Goal: Book appointment/travel/reservation

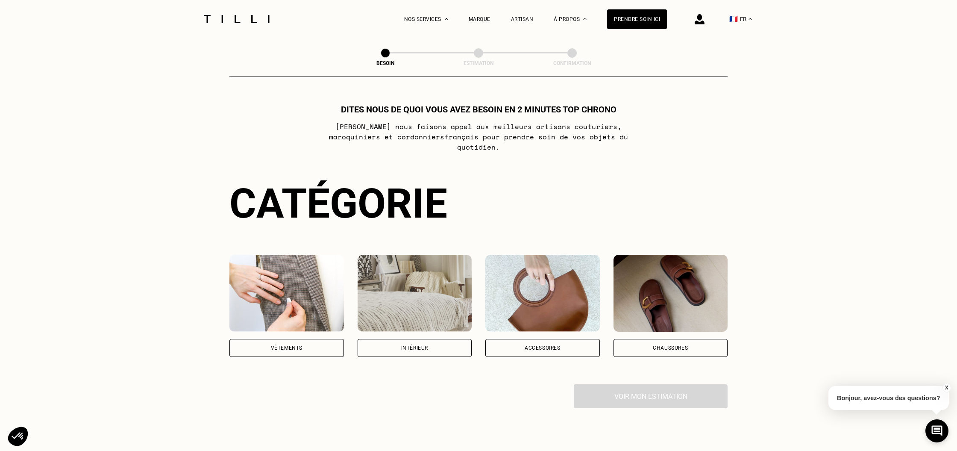
scroll to position [2, 0]
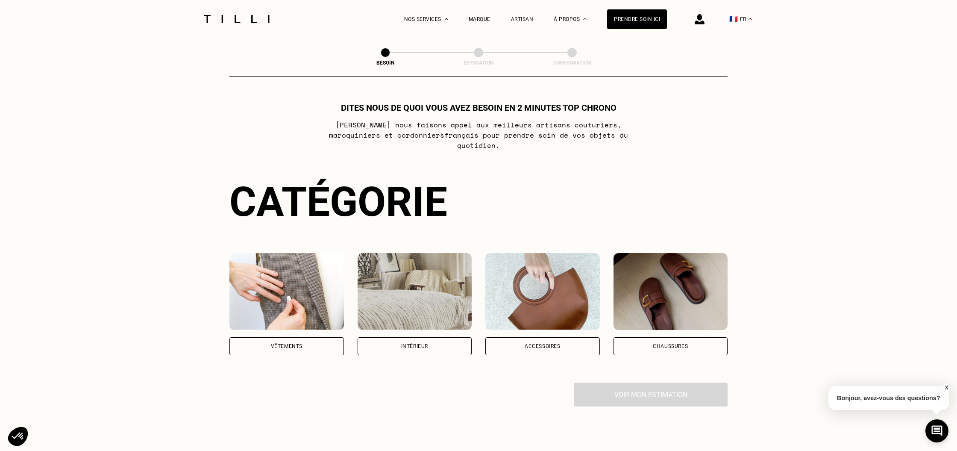
click at [388, 337] on div "Intérieur" at bounding box center [415, 346] width 115 height 18
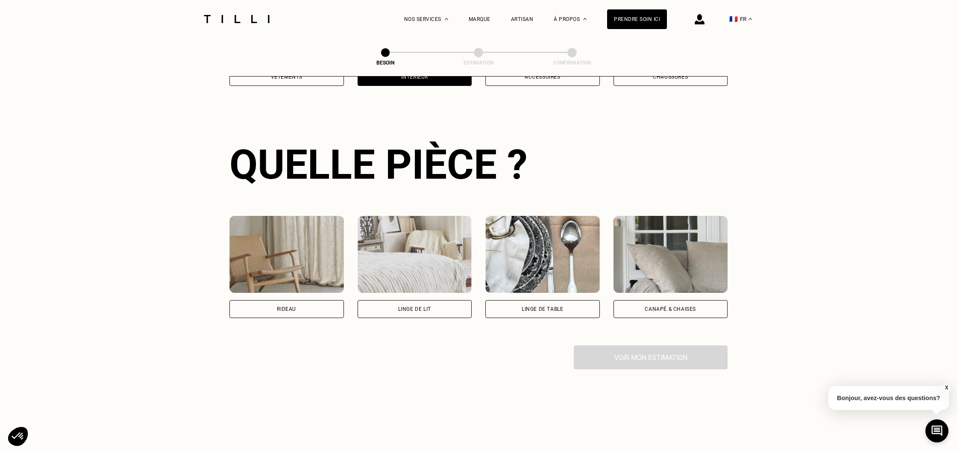
scroll to position [277, 0]
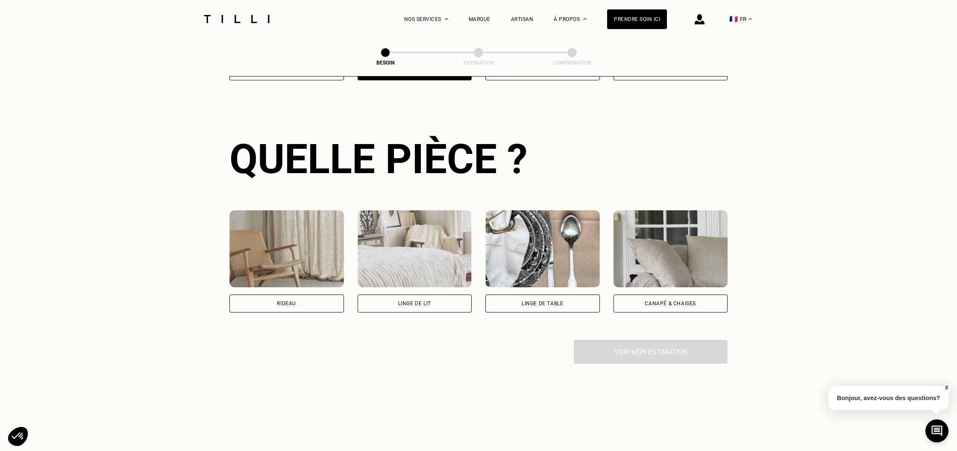
click at [292, 301] on div "Rideau" at bounding box center [286, 303] width 19 height 5
select select "FR"
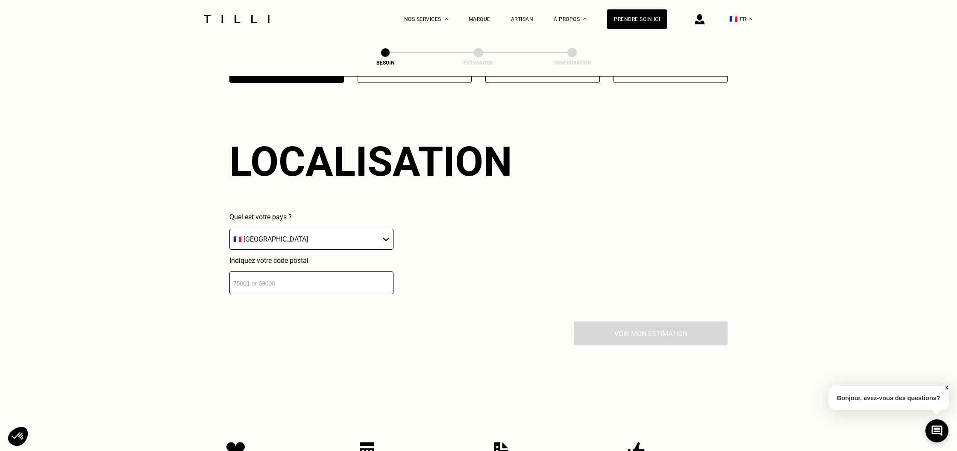
scroll to position [510, 0]
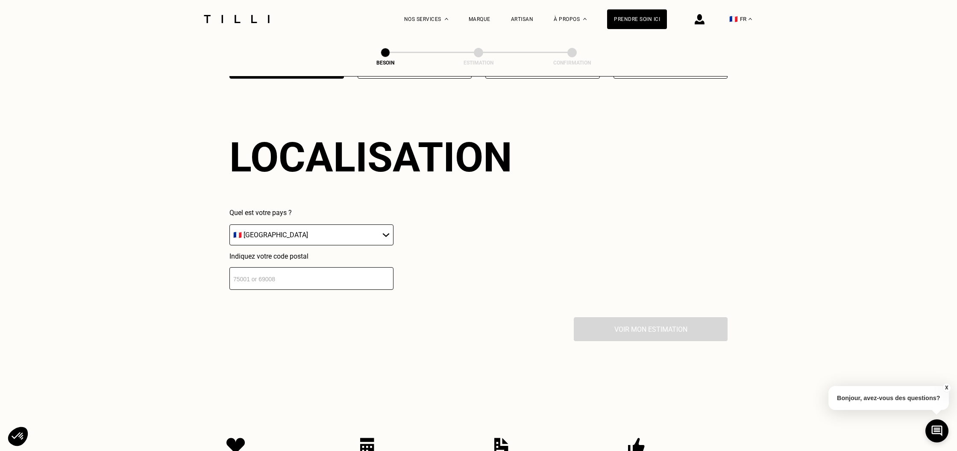
click at [272, 272] on input "number" at bounding box center [311, 278] width 164 height 23
click at [291, 269] on input "number" at bounding box center [311, 278] width 164 height 23
click at [241, 269] on input "number" at bounding box center [311, 278] width 164 height 23
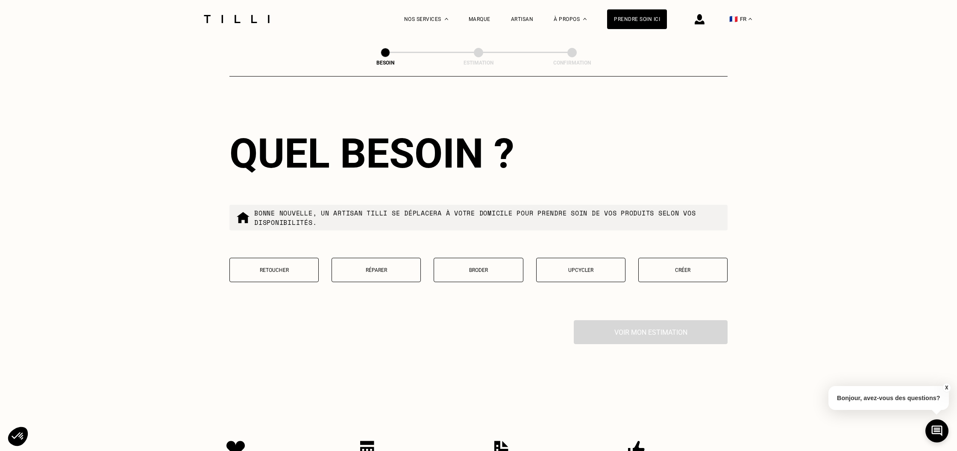
type input "75005"
click at [280, 270] on button "Retoucher" at bounding box center [273, 270] width 89 height 24
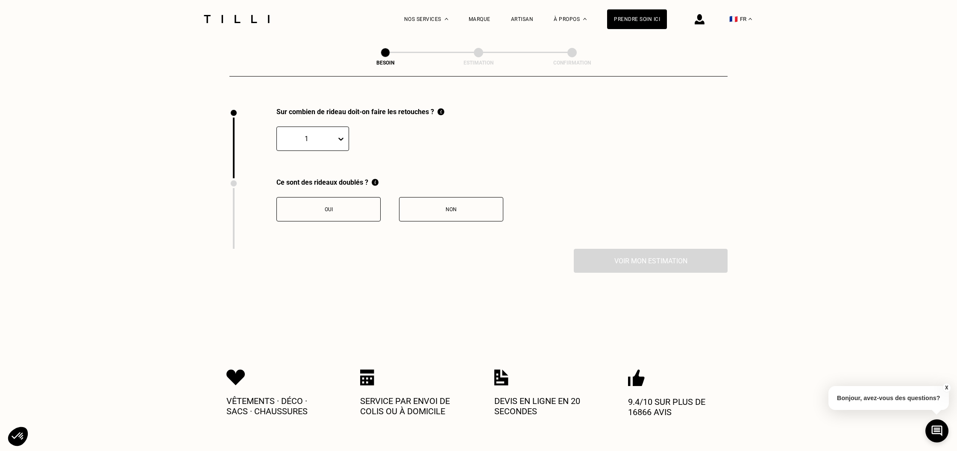
scroll to position [940, 0]
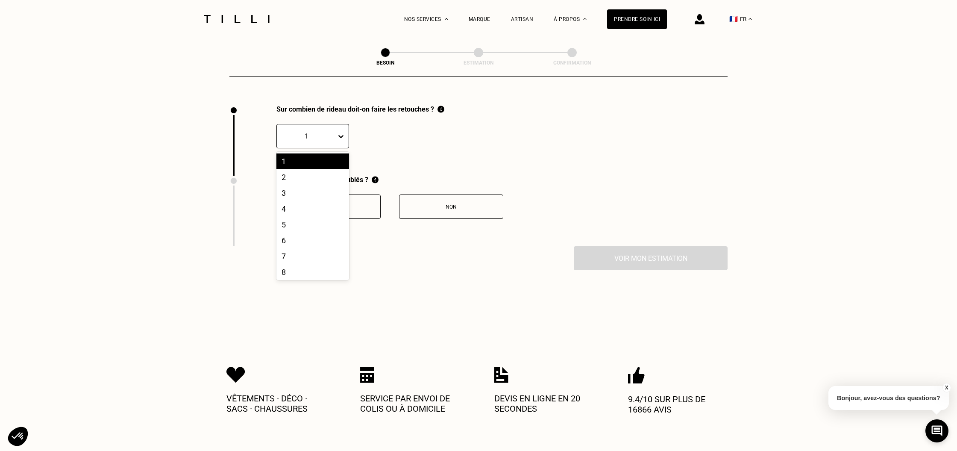
click at [340, 132] on div at bounding box center [343, 136] width 12 height 15
click at [293, 185] on div "3" at bounding box center [313, 193] width 73 height 16
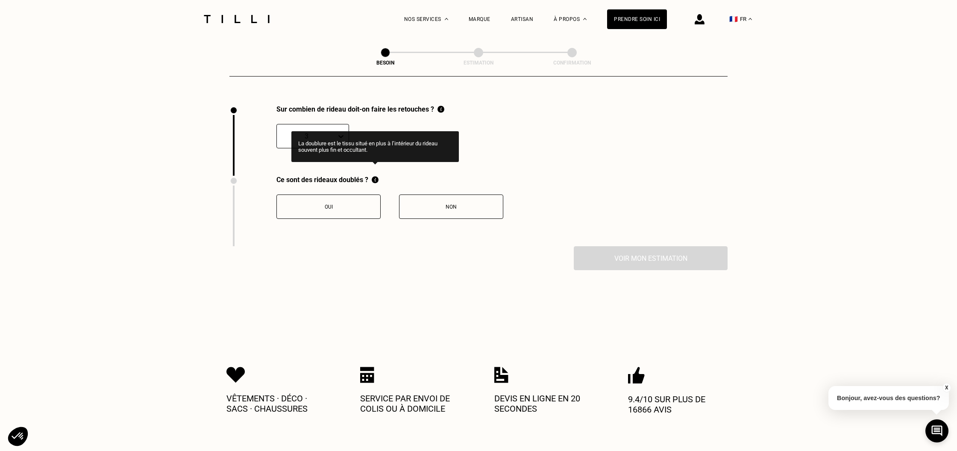
click at [377, 176] on img at bounding box center [375, 180] width 7 height 8
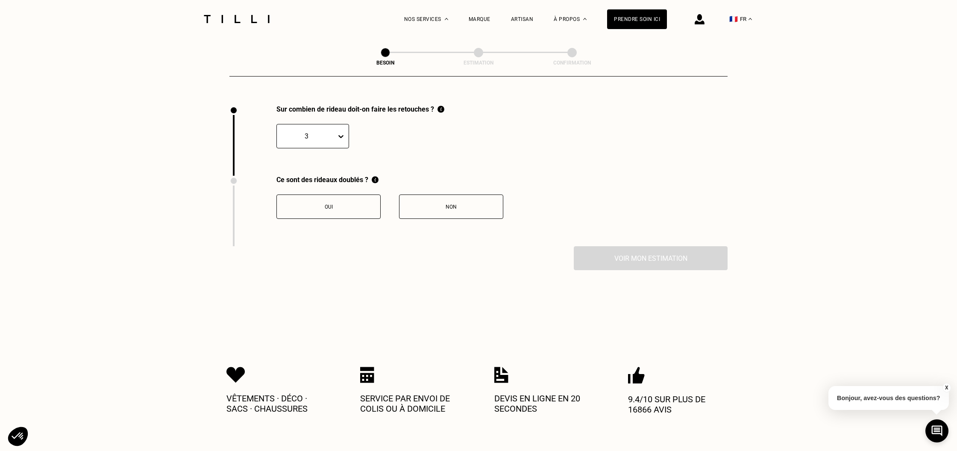
scroll to position [941, 0]
click at [355, 206] on button "Oui" at bounding box center [329, 206] width 104 height 24
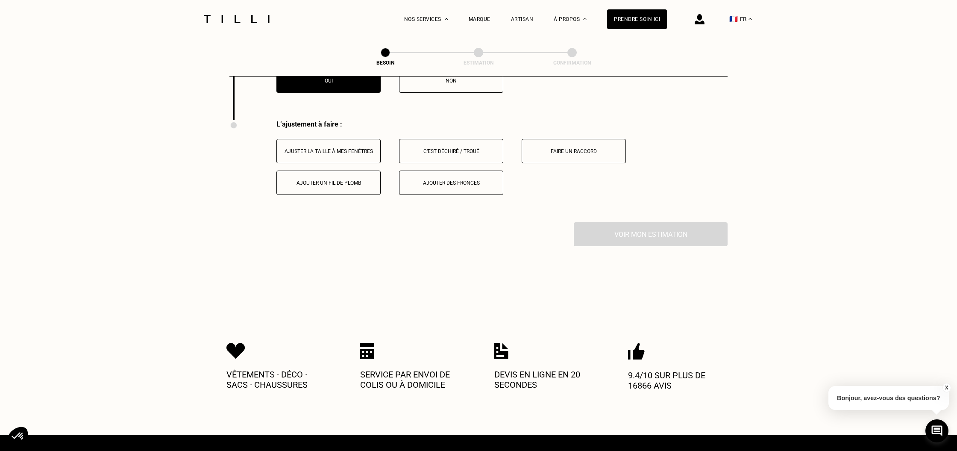
scroll to position [1081, 0]
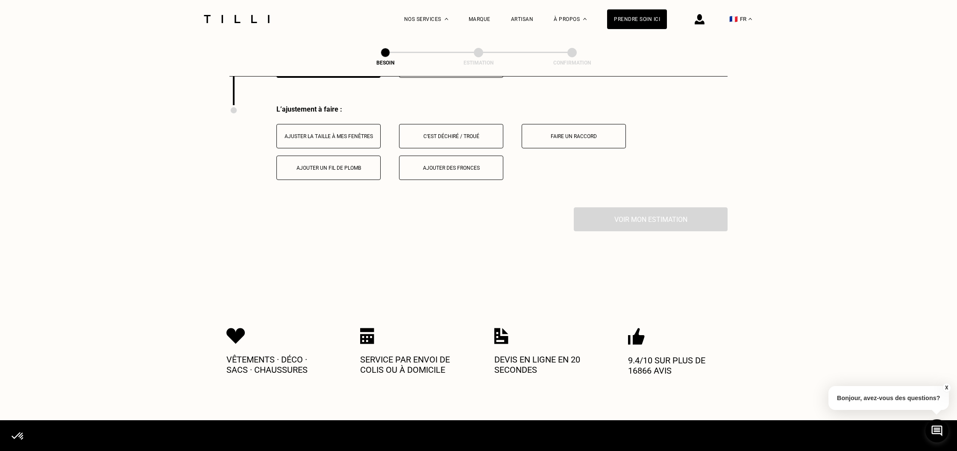
click at [346, 130] on button "Ajuster la taille à mes fenêtres" at bounding box center [329, 136] width 104 height 24
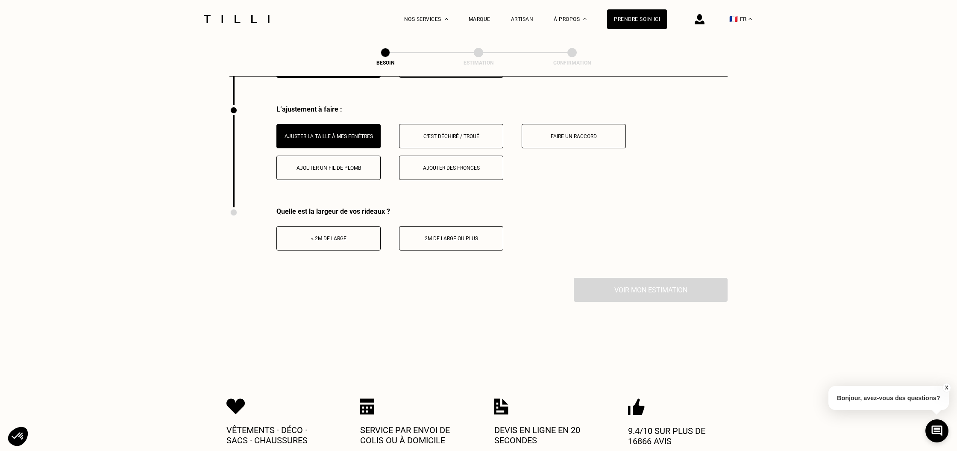
click at [409, 235] on button "2m de large ou plus" at bounding box center [451, 238] width 104 height 24
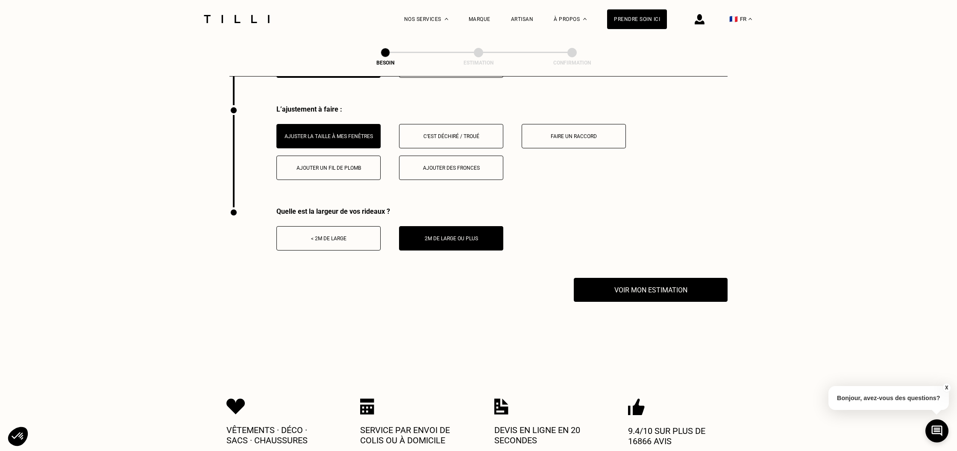
click at [339, 235] on div "< 2m de large" at bounding box center [328, 238] width 95 height 6
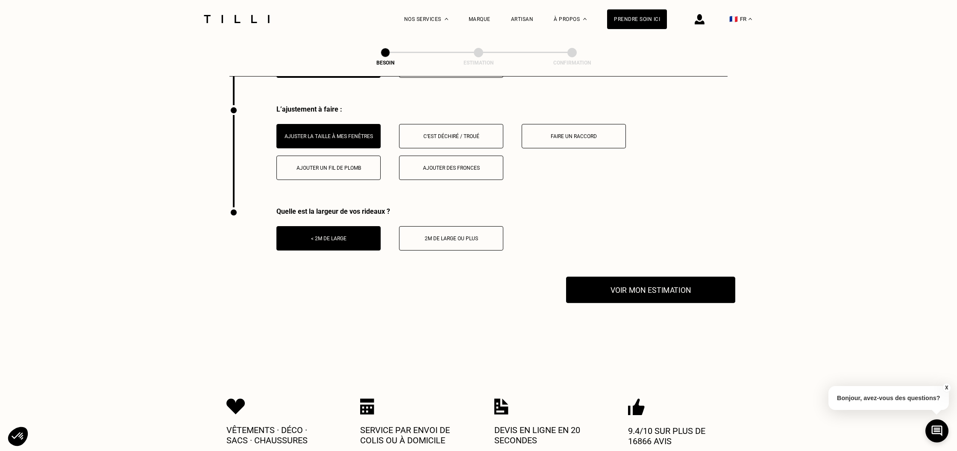
click at [606, 288] on button "Voir mon estimation" at bounding box center [650, 290] width 169 height 26
